Goal: Navigation & Orientation: Find specific page/section

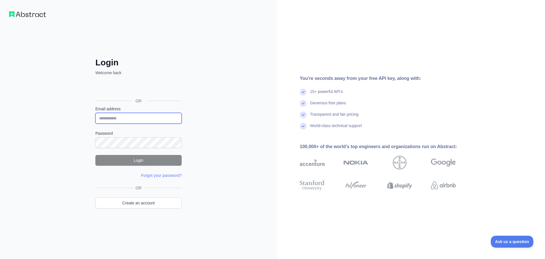
type input "**********"
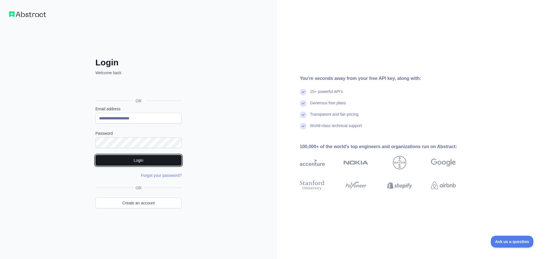
click at [140, 157] on button "Login" at bounding box center [138, 160] width 86 height 11
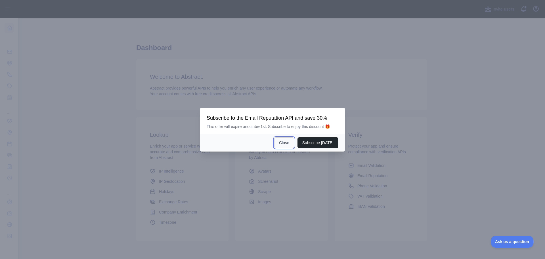
click at [289, 144] on button "Close" at bounding box center [284, 142] width 20 height 11
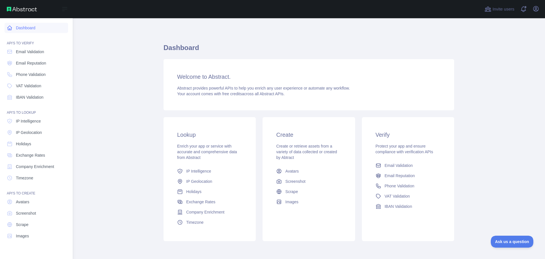
click at [26, 30] on link "Dashboard" at bounding box center [37, 28] width 64 height 10
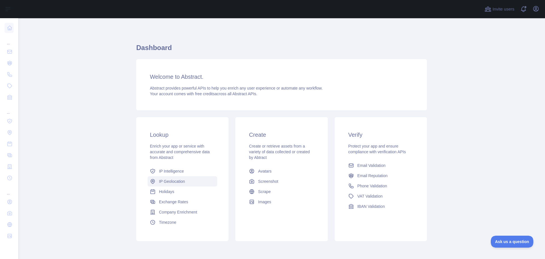
click at [160, 180] on span "IP Geolocation" at bounding box center [172, 181] width 26 height 6
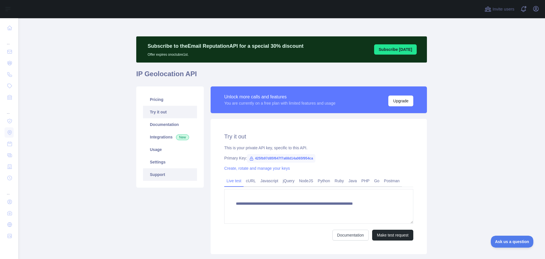
type textarea "**********"
click at [160, 101] on link "Pricing" at bounding box center [170, 99] width 54 height 13
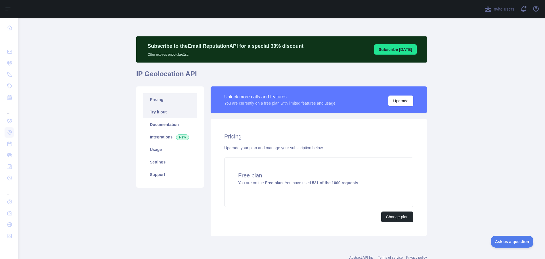
click at [165, 115] on link "Try it out" at bounding box center [170, 112] width 54 height 13
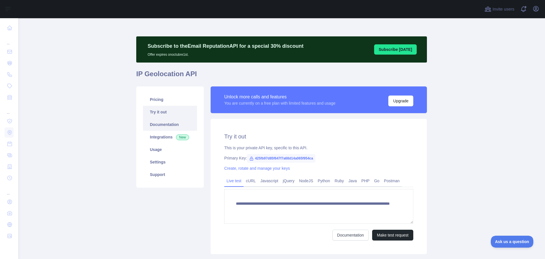
click at [163, 128] on link "Documentation" at bounding box center [170, 124] width 54 height 13
click at [161, 139] on link "Integrations New" at bounding box center [170, 137] width 54 height 13
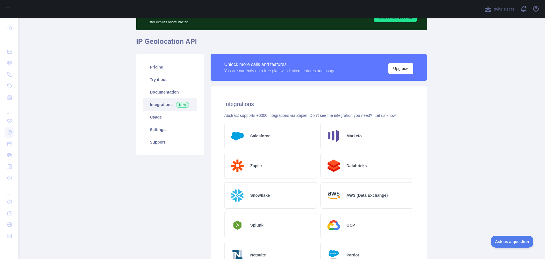
scroll to position [28, 0]
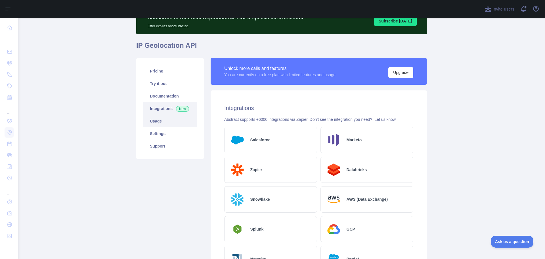
click at [155, 124] on link "Usage" at bounding box center [170, 121] width 54 height 13
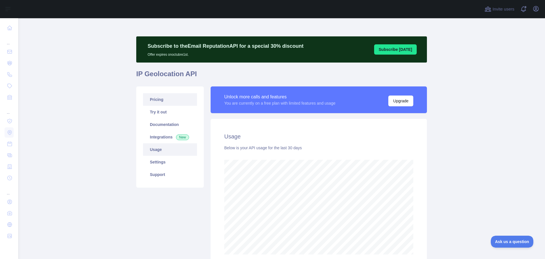
click at [163, 102] on link "Pricing" at bounding box center [170, 99] width 54 height 13
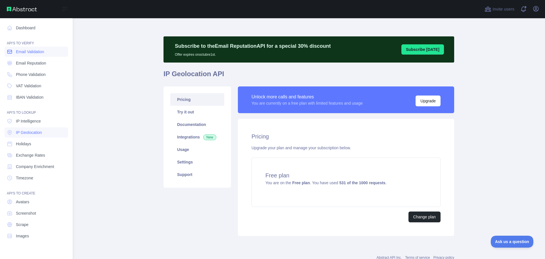
click at [26, 50] on span "Email Validation" at bounding box center [30, 52] width 28 height 6
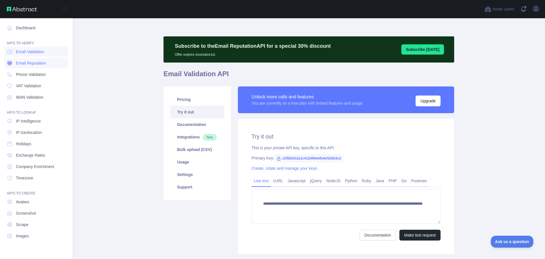
click at [32, 63] on span "Email Reputation" at bounding box center [31, 63] width 30 height 6
click at [31, 71] on link "Phone Validation" at bounding box center [37, 74] width 64 height 10
click at [29, 88] on span "VAT Validation" at bounding box center [28, 86] width 25 height 6
click at [34, 95] on span "IBAN Validation" at bounding box center [30, 97] width 28 height 6
click at [39, 120] on span "IP Intelligence" at bounding box center [28, 121] width 25 height 6
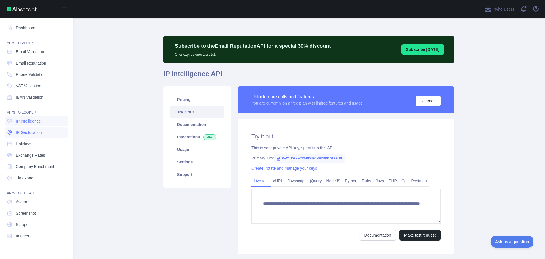
click at [40, 133] on span "IP Geolocation" at bounding box center [29, 133] width 26 height 6
click at [34, 204] on link "Avatars" at bounding box center [37, 202] width 64 height 10
click at [25, 216] on link "Screenshot" at bounding box center [37, 213] width 64 height 10
click at [15, 224] on link "Scrape" at bounding box center [37, 224] width 64 height 10
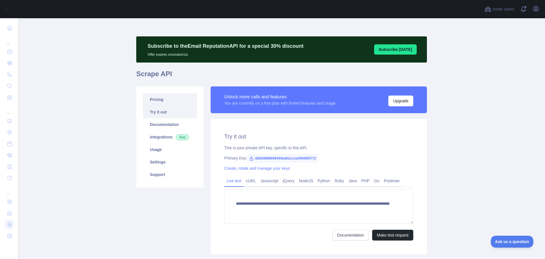
click at [168, 100] on link "Pricing" at bounding box center [170, 99] width 54 height 13
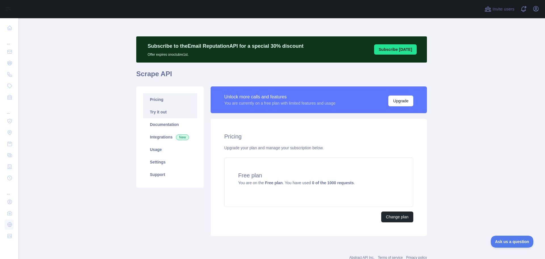
click at [168, 111] on link "Try it out" at bounding box center [170, 112] width 54 height 13
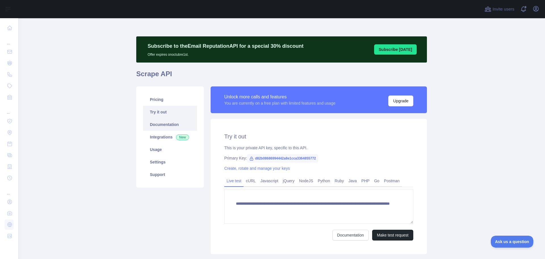
click at [167, 124] on link "Documentation" at bounding box center [170, 124] width 54 height 13
click at [172, 127] on link "Documentation" at bounding box center [170, 124] width 54 height 13
click at [156, 138] on link "Integrations New" at bounding box center [170, 137] width 54 height 13
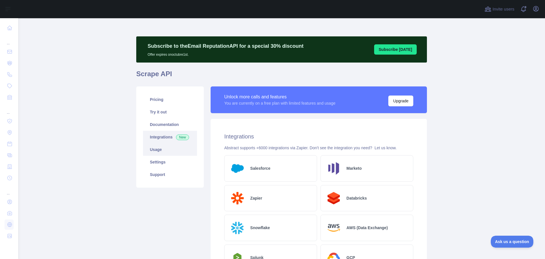
click at [151, 154] on link "Usage" at bounding box center [170, 149] width 54 height 13
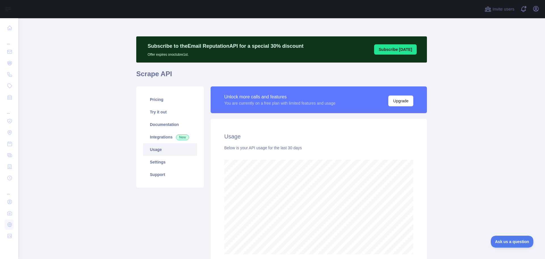
scroll to position [28, 0]
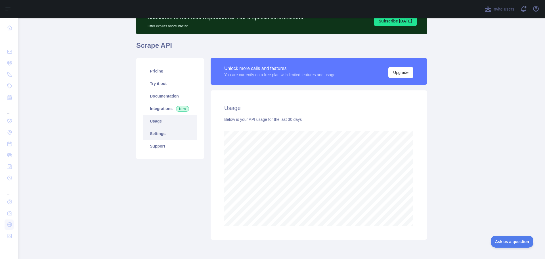
click at [159, 132] on link "Settings" at bounding box center [170, 133] width 54 height 13
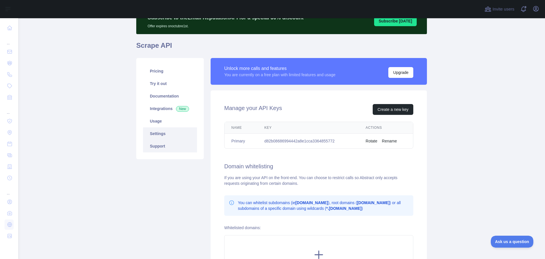
click at [155, 147] on link "Support" at bounding box center [170, 146] width 54 height 13
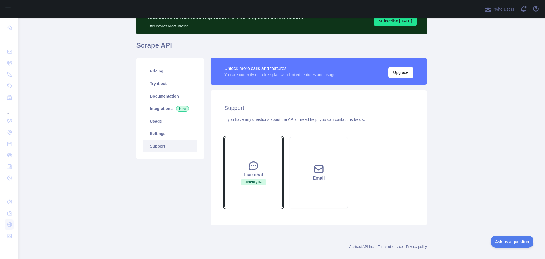
click at [249, 163] on icon at bounding box center [253, 166] width 9 height 8
click at [268, 166] on button "Live chat Currently live" at bounding box center [253, 172] width 59 height 71
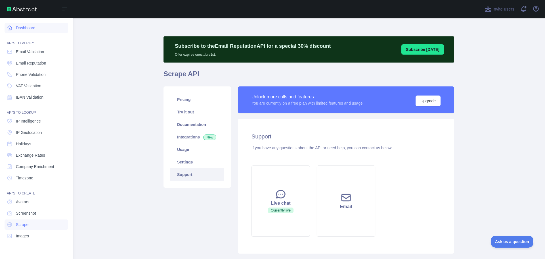
click at [32, 26] on link "Dashboard" at bounding box center [37, 28] width 64 height 10
